Goal: Task Accomplishment & Management: Manage account settings

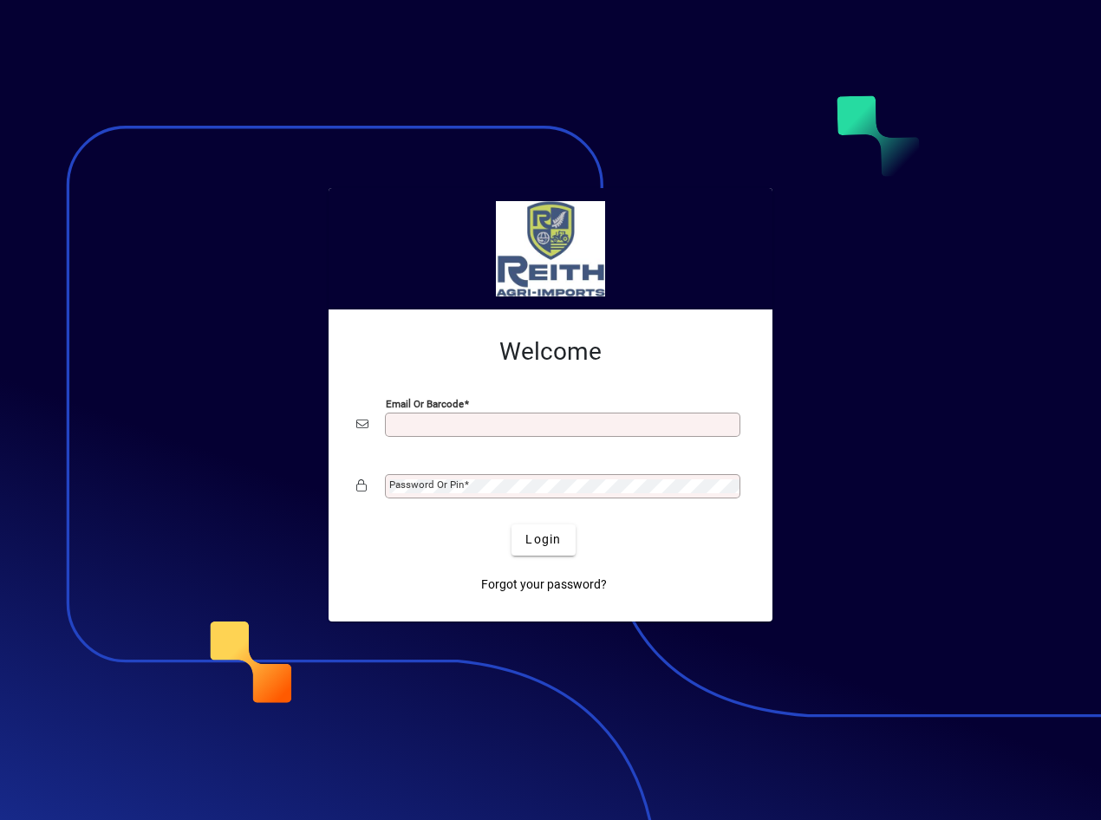
click at [447, 425] on input "Email or Barcode" at bounding box center [564, 425] width 350 height 14
type input "**********"
click at [419, 484] on mat-label "Password or Pin" at bounding box center [426, 484] width 75 height 12
